Goal: Find specific page/section: Find specific page/section

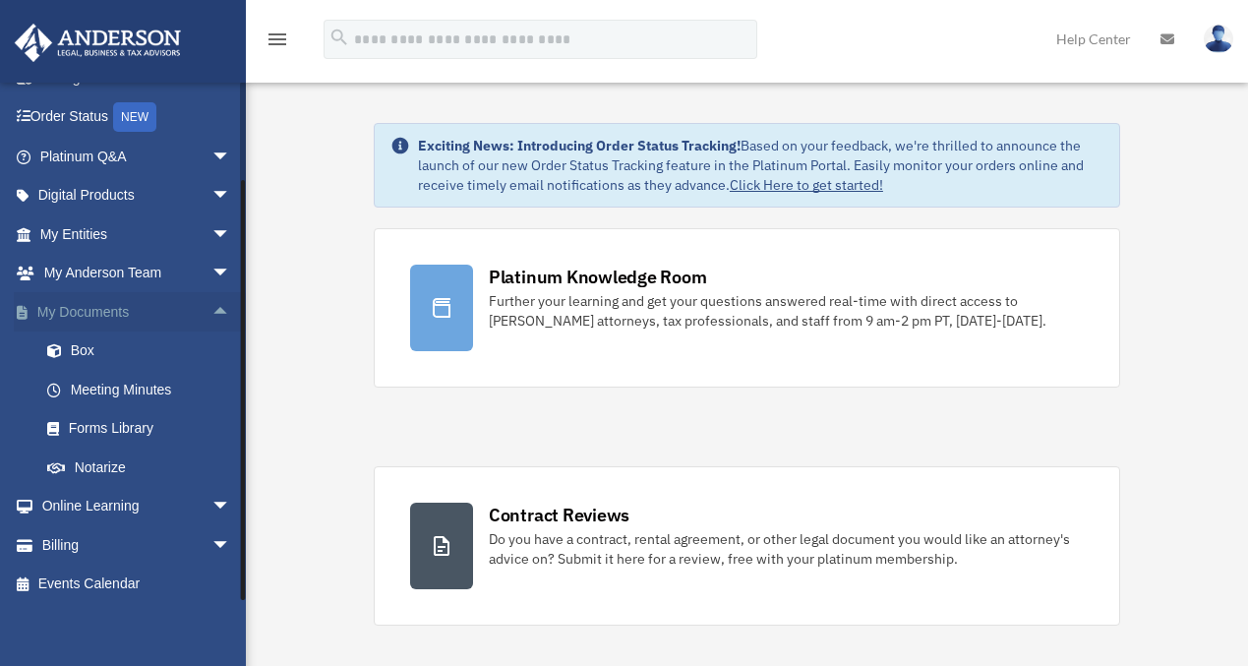
scroll to position [152, 0]
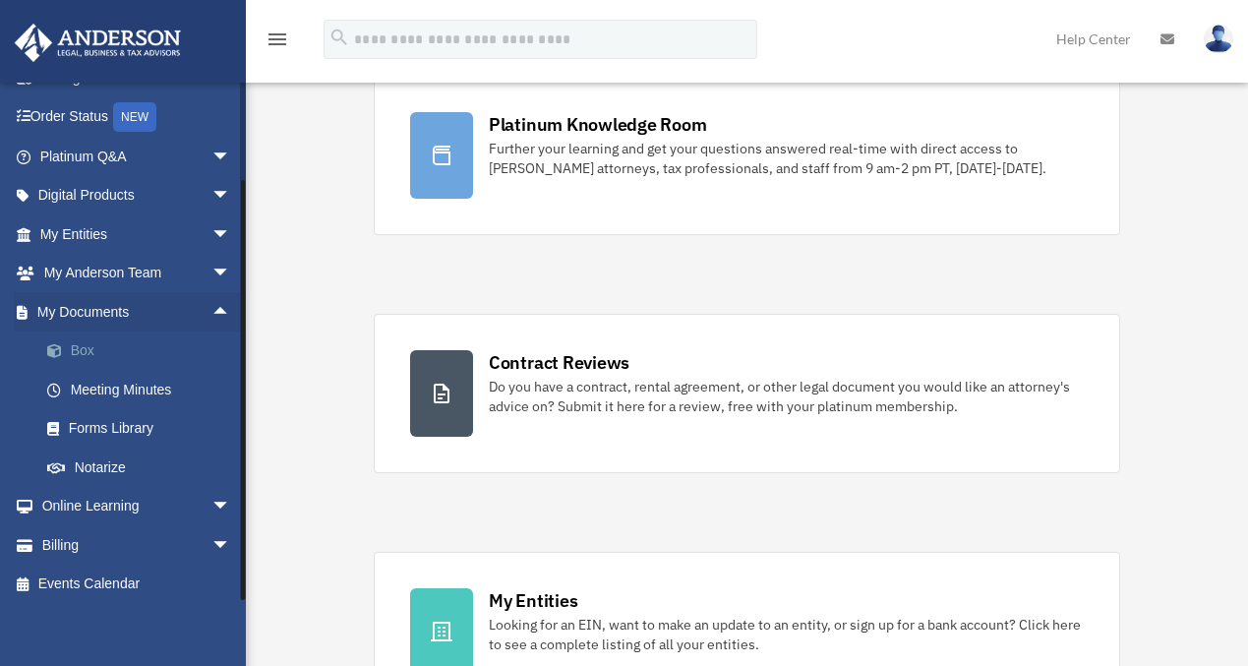
click at [96, 349] on link "Box" at bounding box center [144, 350] width 233 height 39
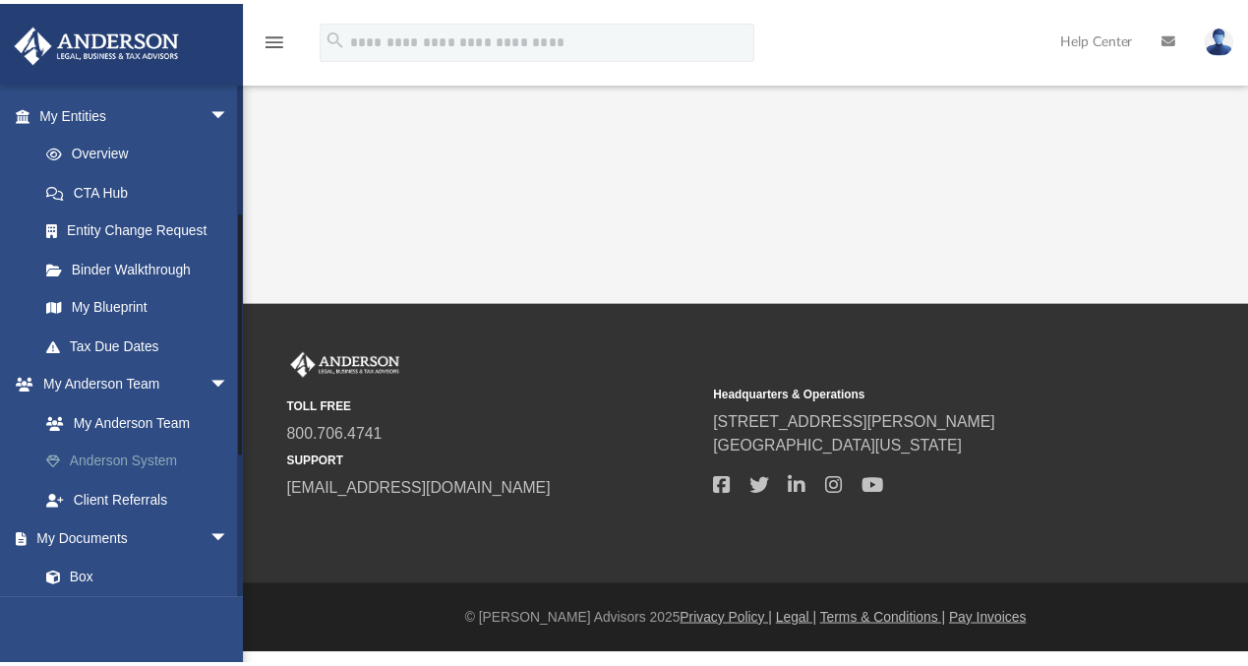
scroll to position [567, 0]
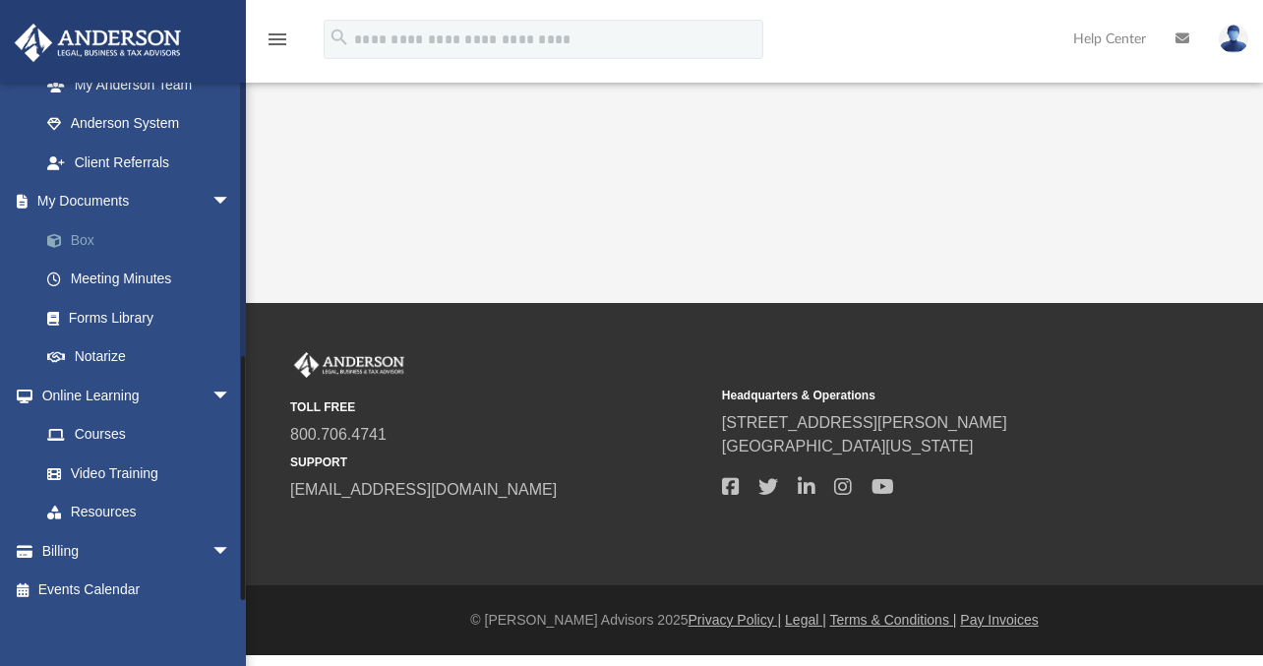
click at [102, 225] on link "Box" at bounding box center [144, 239] width 233 height 39
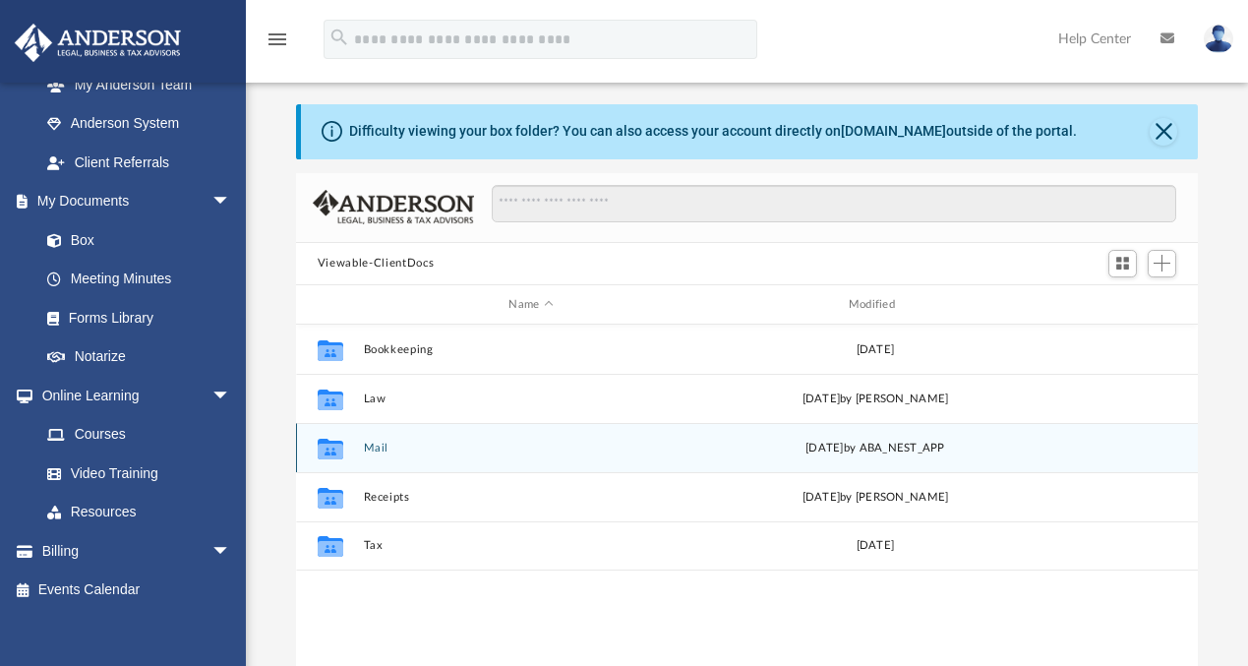
scroll to position [12, 0]
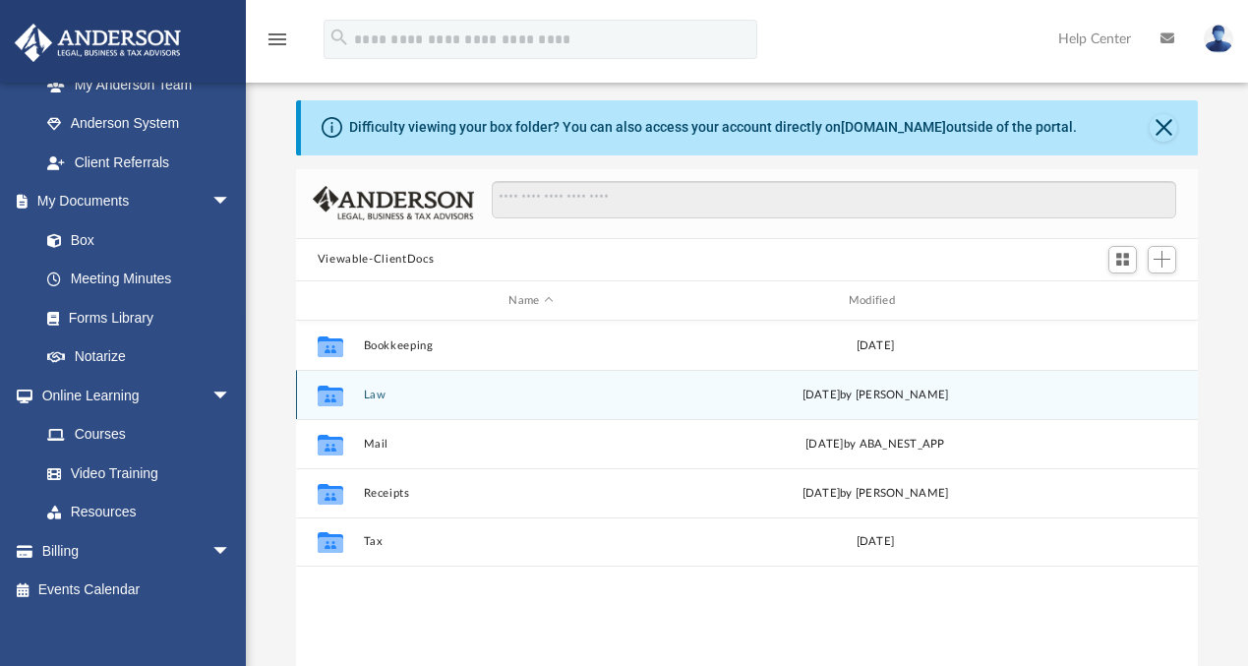
click at [379, 390] on button "Law" at bounding box center [530, 395] width 335 height 13
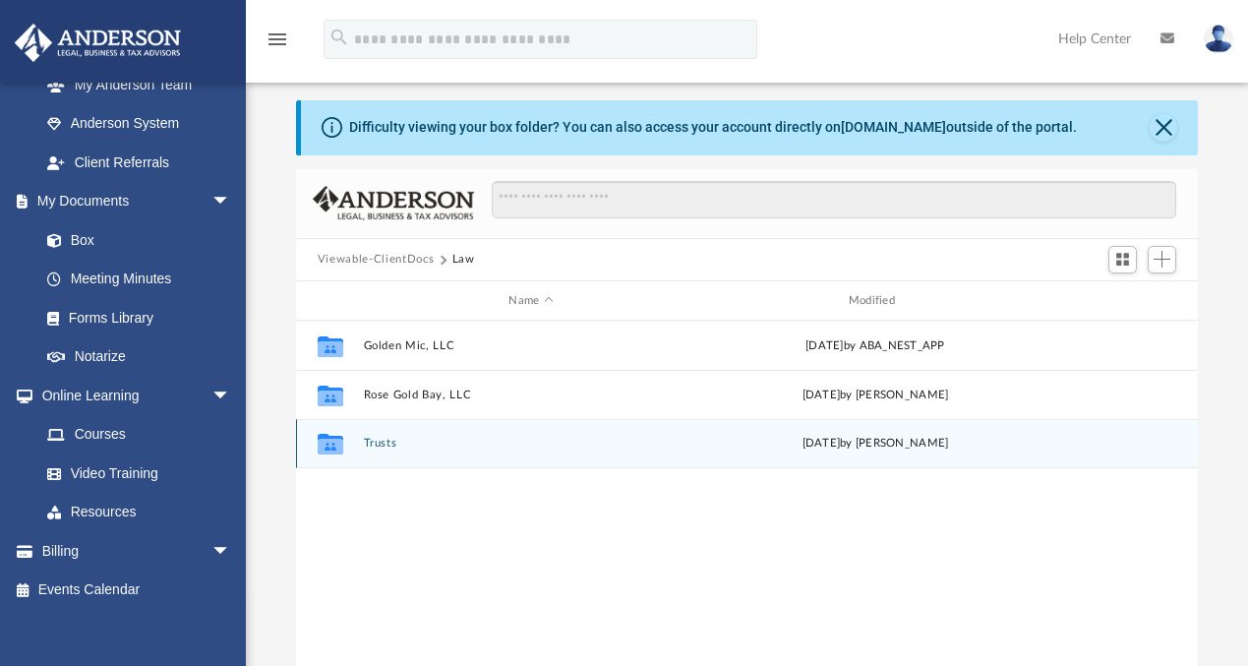
click at [389, 449] on button "Trusts" at bounding box center [530, 444] width 335 height 13
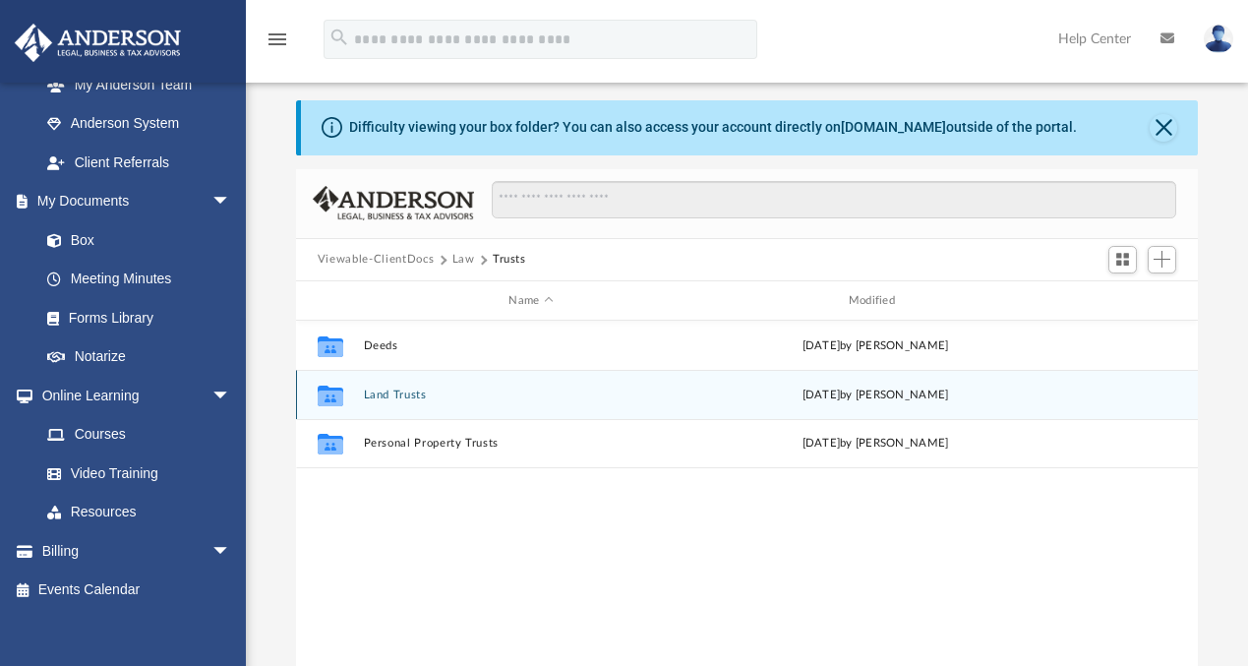
click at [390, 396] on button "Land Trusts" at bounding box center [530, 395] width 335 height 13
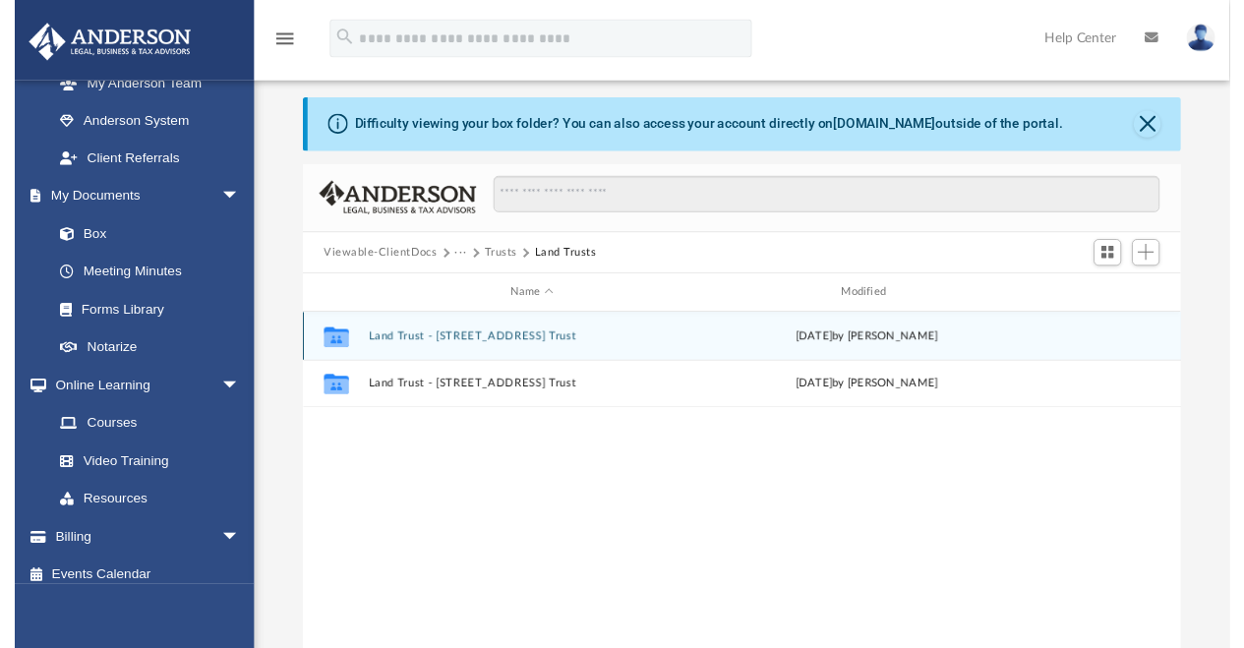
scroll to position [16, 0]
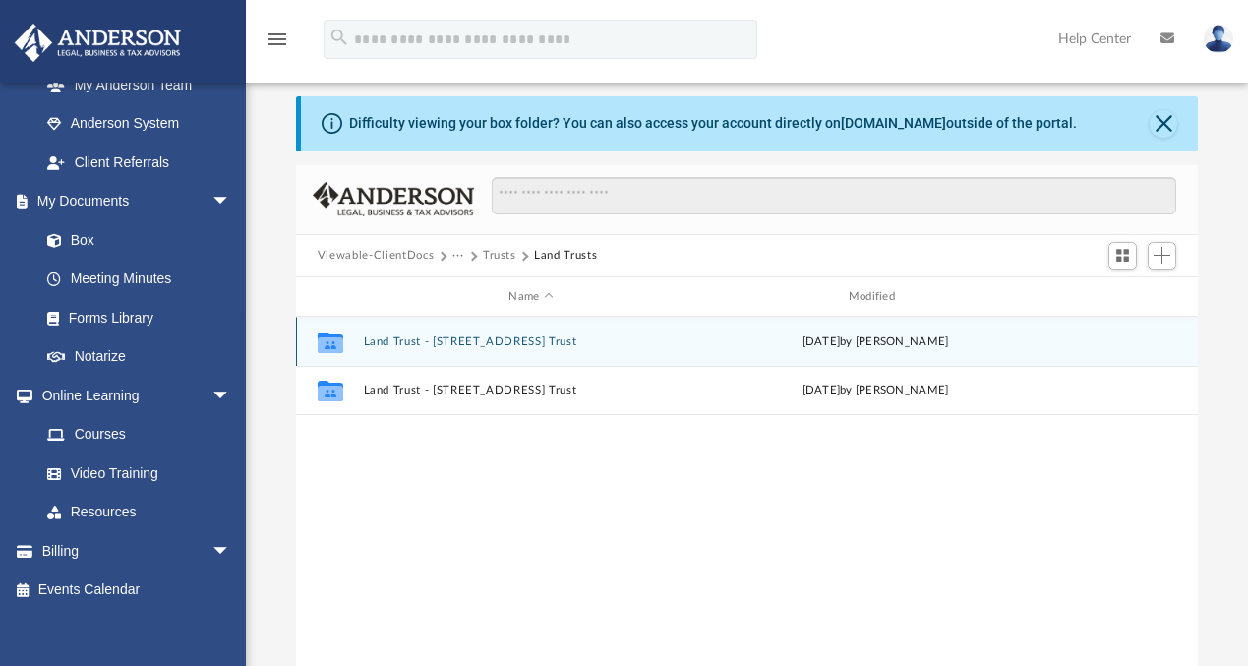
click at [429, 341] on button "Land Trust - 217 N Spring Branch Trl Trust" at bounding box center [530, 341] width 335 height 13
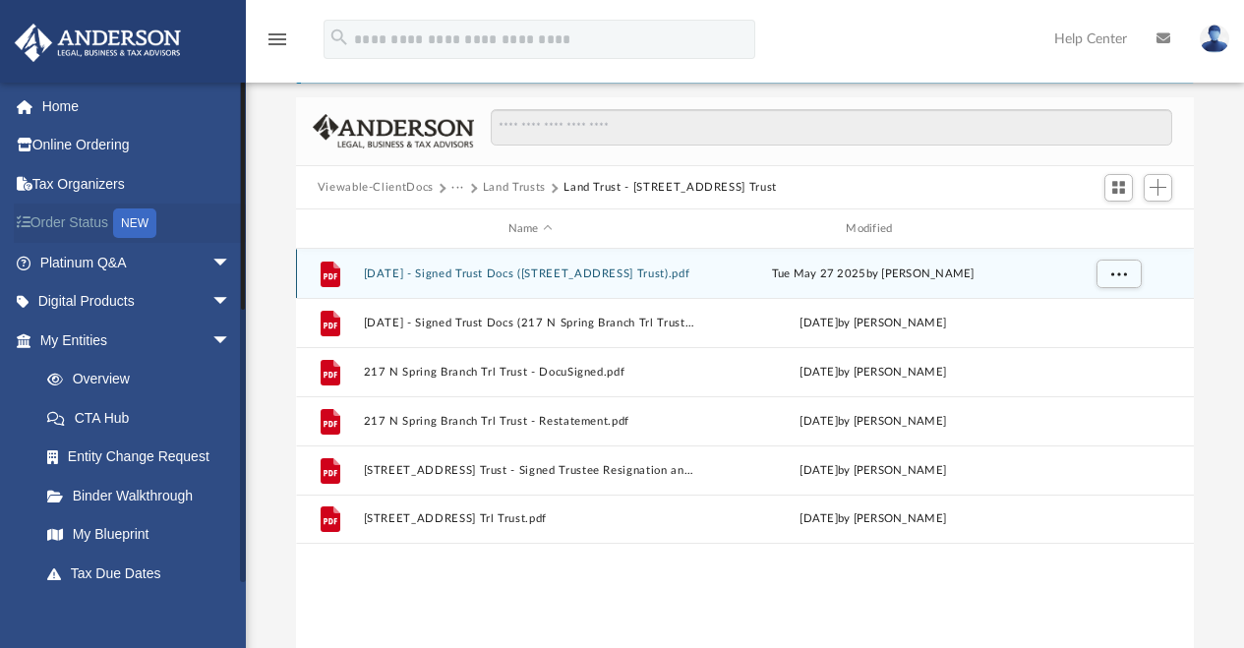
scroll to position [0, 0]
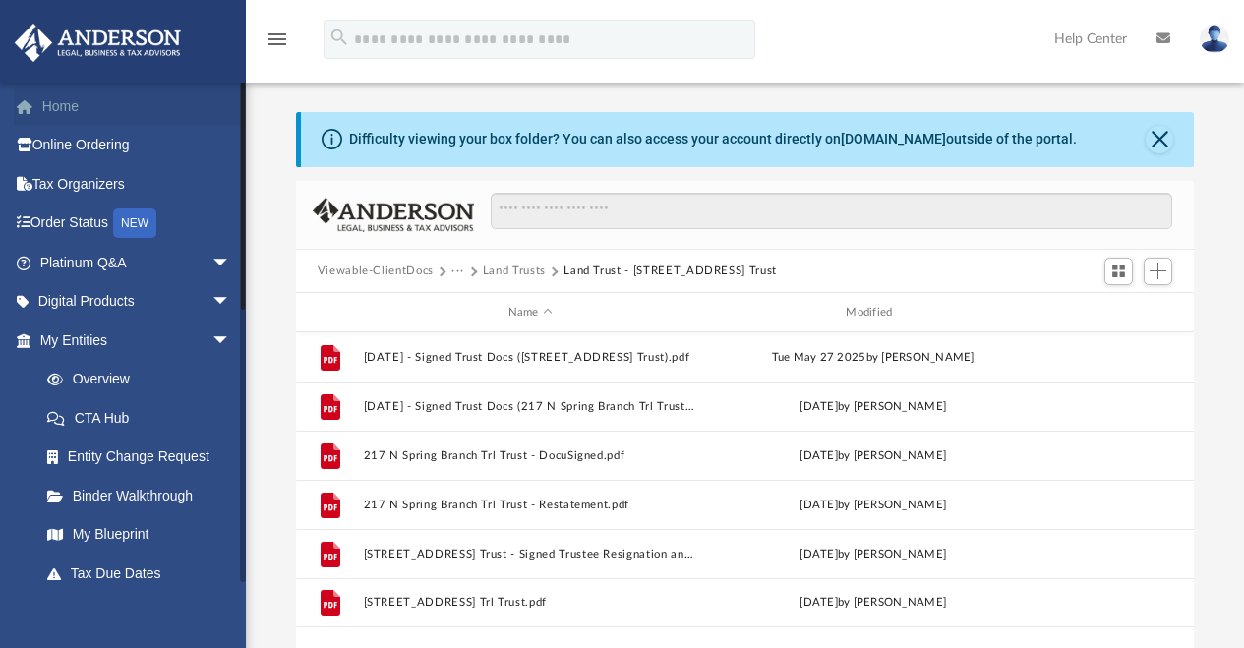
click at [62, 110] on link "Home" at bounding box center [137, 106] width 247 height 39
